Goal: Navigation & Orientation: Find specific page/section

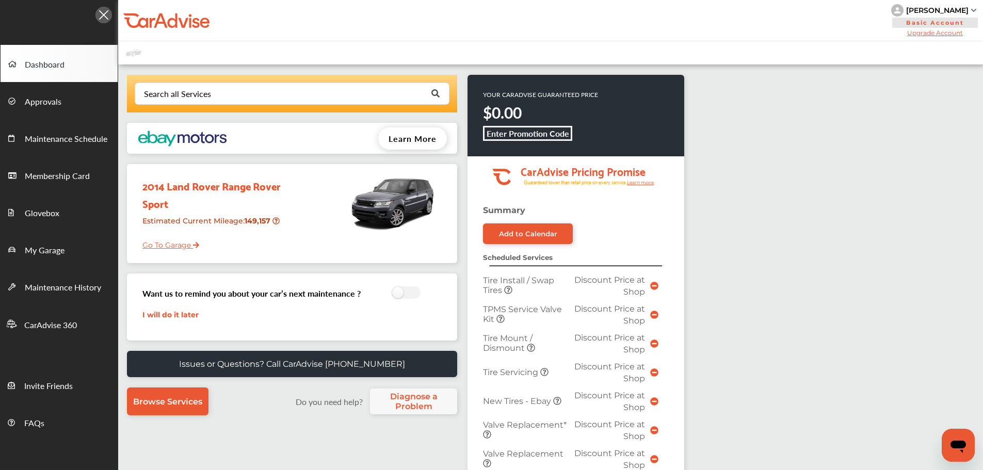
click at [179, 246] on link "Go To Garage" at bounding box center [167, 243] width 65 height 20
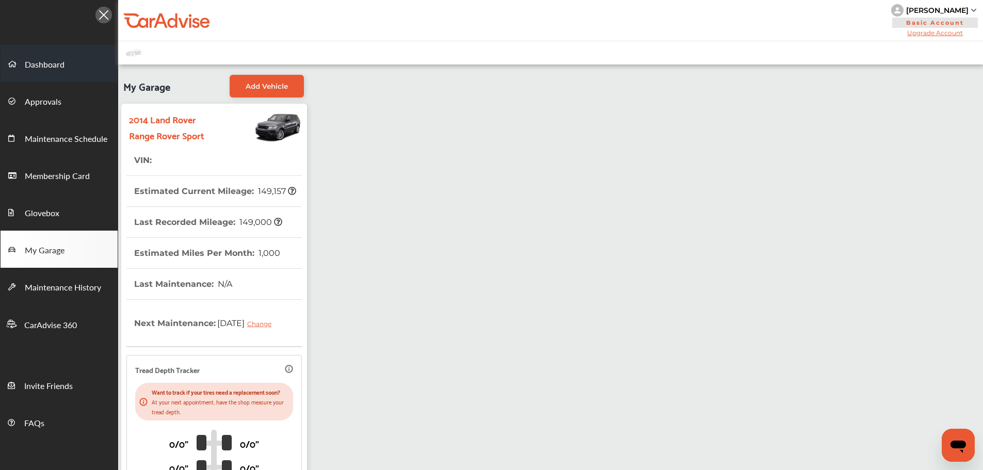
click at [34, 66] on span "Dashboard" at bounding box center [45, 64] width 40 height 13
